Goal: Information Seeking & Learning: Learn about a topic

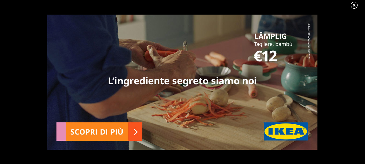
click at [354, 4] on link at bounding box center [356, 5] width 13 height 8
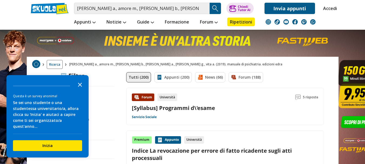
click at [81, 88] on icon "Close the survey" at bounding box center [79, 84] width 11 height 11
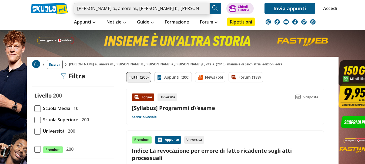
click at [194, 11] on input "[PERSON_NAME] a., amore m., [PERSON_NAME] b., [PERSON_NAME] a., [PERSON_NAME] g…" at bounding box center [141, 8] width 135 height 11
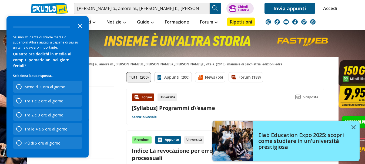
click at [78, 29] on icon "Close the survey" at bounding box center [79, 25] width 11 height 11
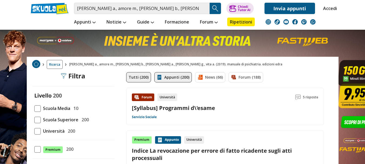
click at [168, 77] on link "Appunti (200)" at bounding box center [173, 77] width 38 height 10
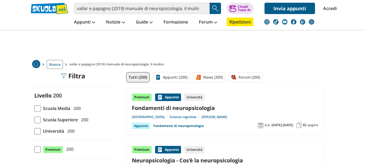
scroll to position [153, 0]
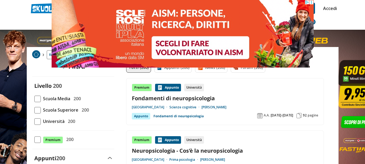
scroll to position [0, 0]
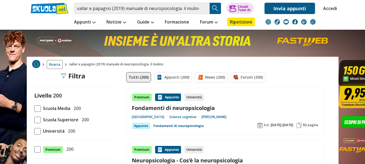
click at [201, 107] on link "Fondamenti di neuropsicologia" at bounding box center [225, 107] width 186 height 7
